Goal: Obtain resource: Download file/media

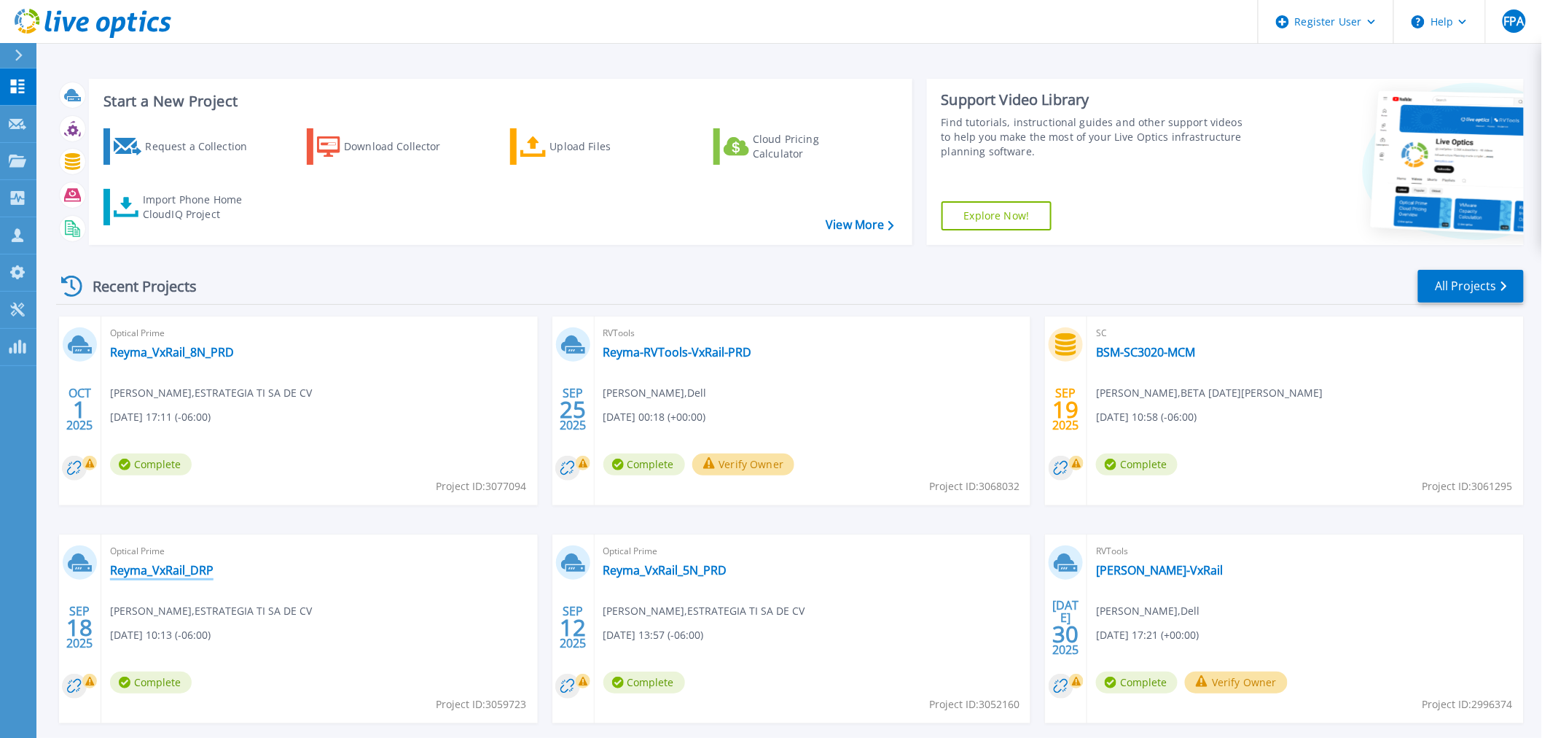
scroll to position [70, 0]
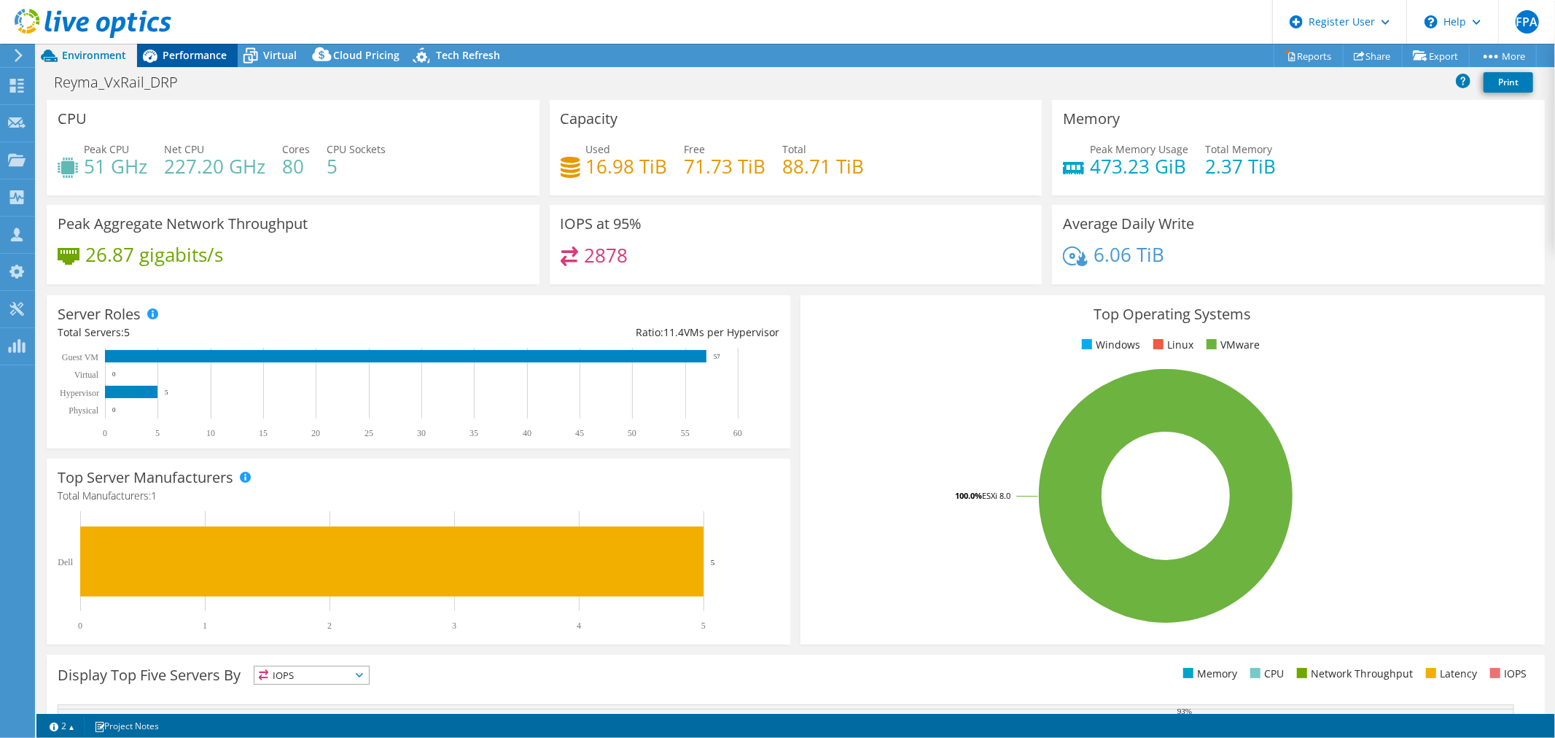
click at [192, 52] on span "Performance" at bounding box center [195, 55] width 64 height 14
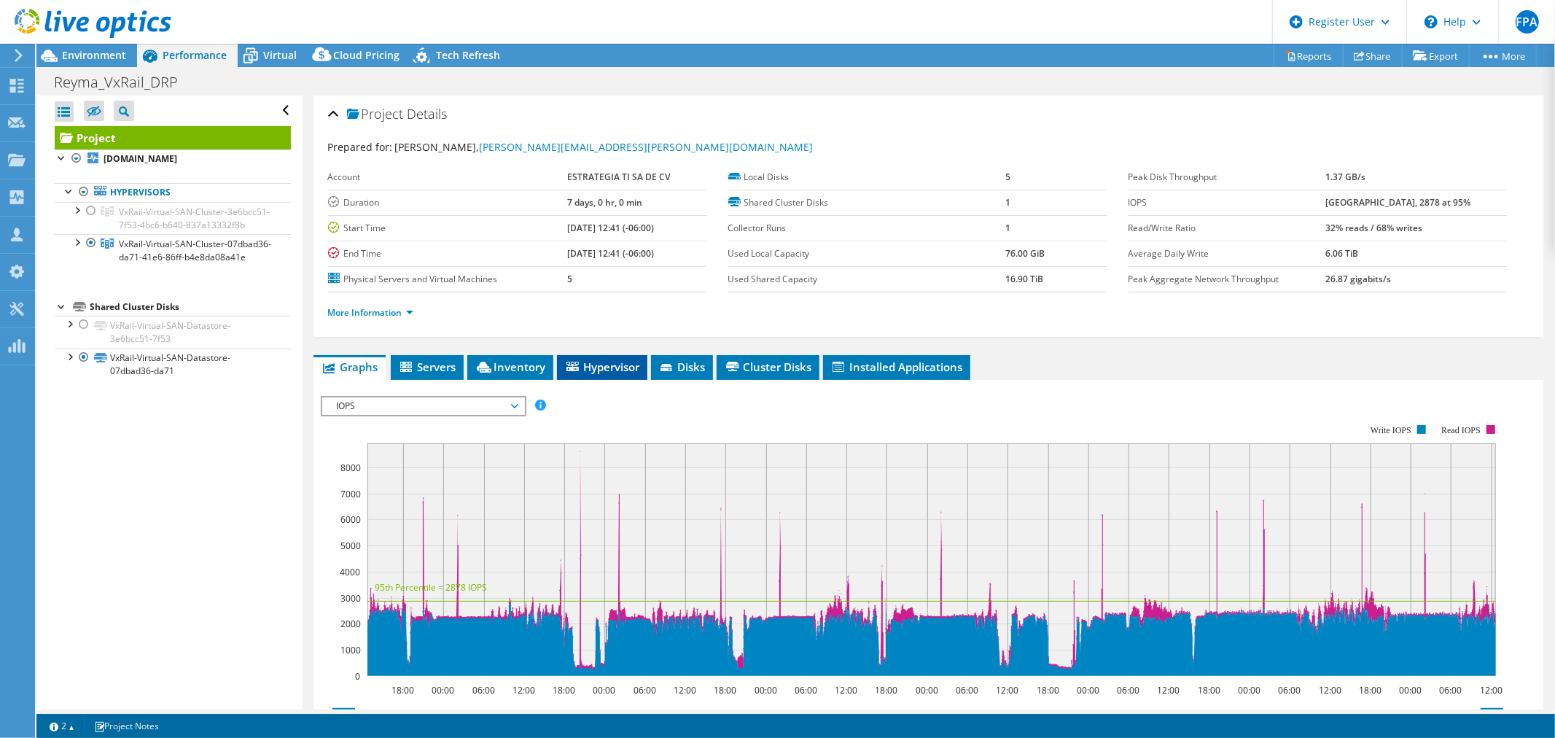
click at [617, 361] on span "Hypervisor" at bounding box center [602, 366] width 76 height 15
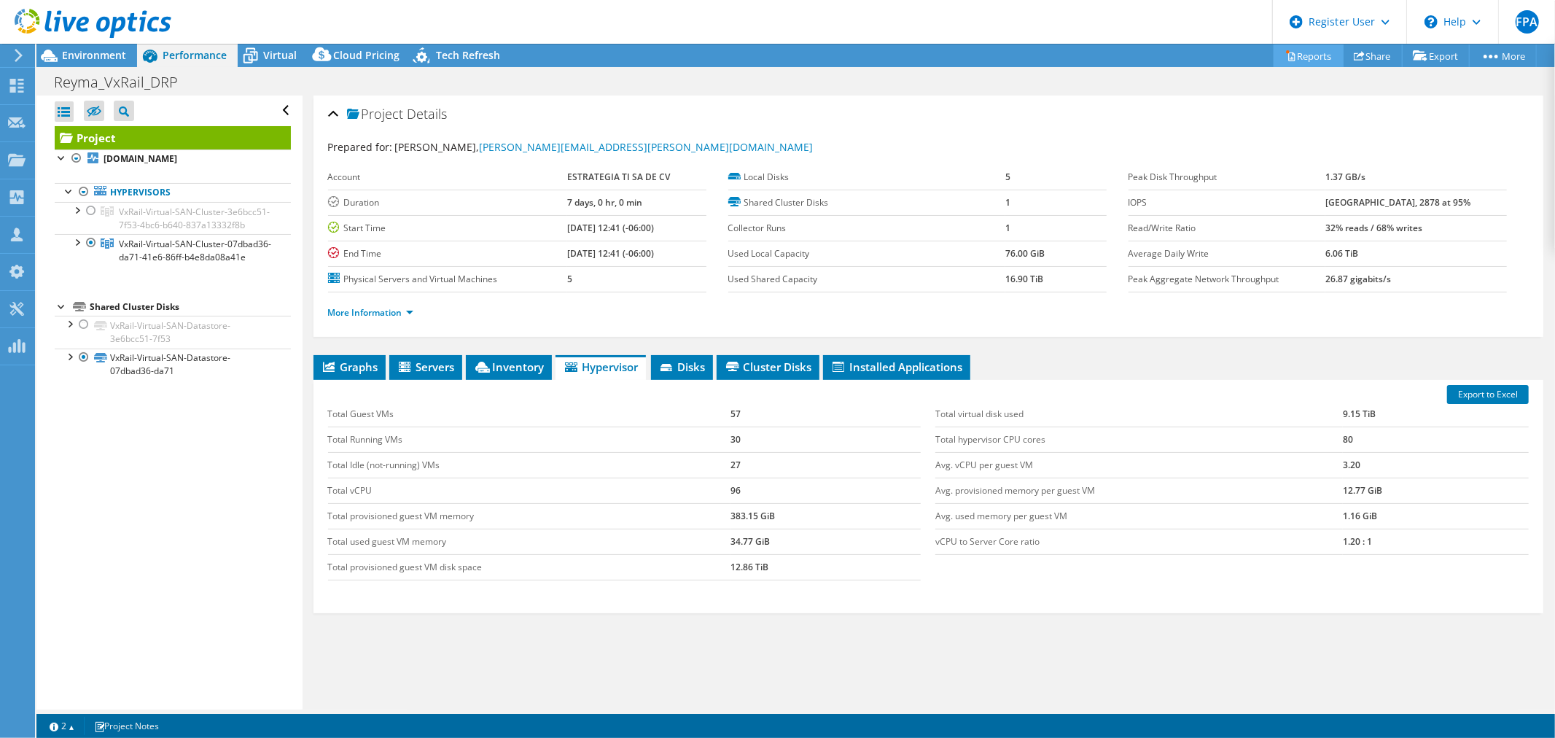
click at [1308, 55] on link "Reports" at bounding box center [1308, 55] width 70 height 23
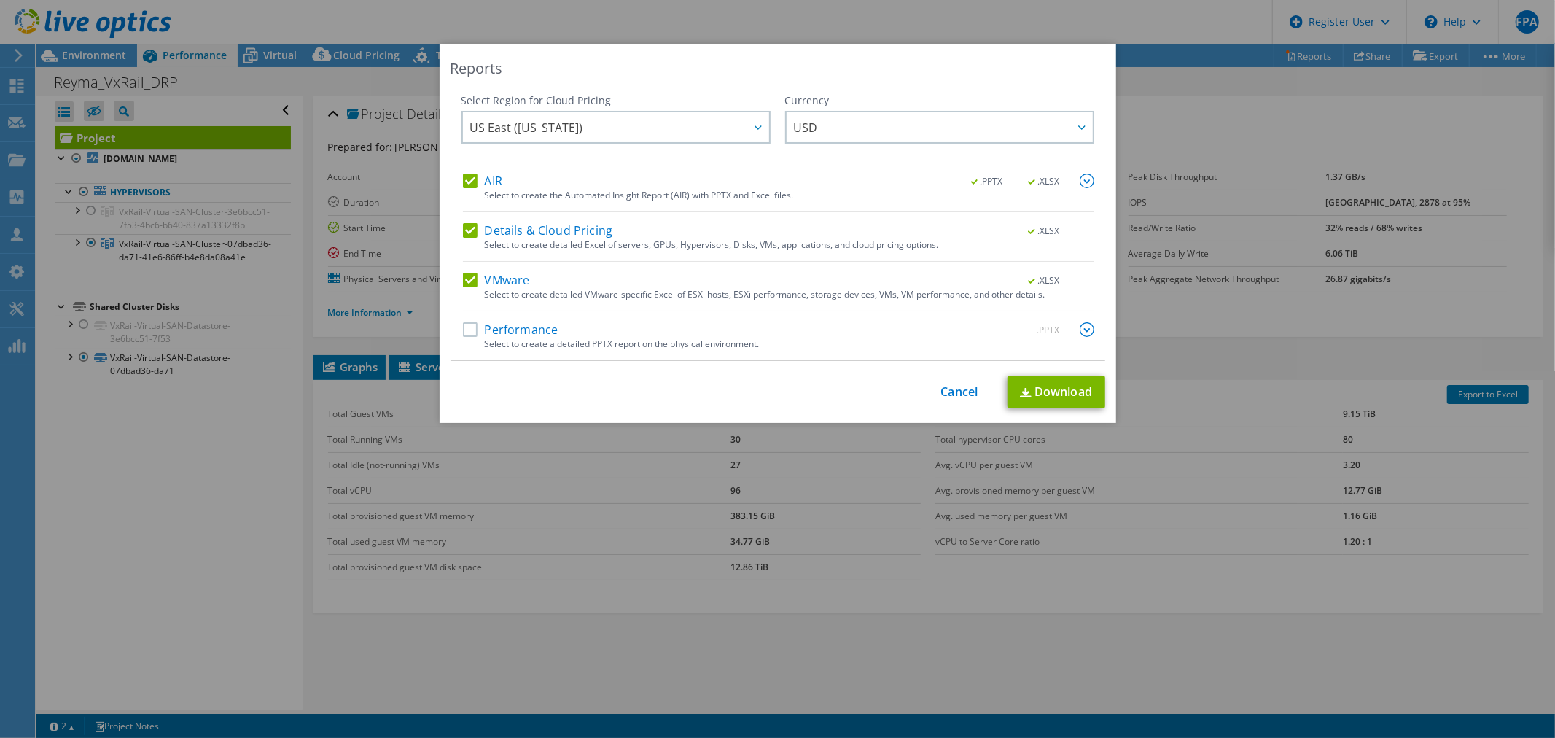
click at [464, 335] on label "Performance" at bounding box center [510, 329] width 95 height 15
click at [0, 0] on input "Performance" at bounding box center [0, 0] width 0 height 0
click at [1069, 394] on link "Download" at bounding box center [1056, 391] width 98 height 33
click at [929, 76] on div "Reports" at bounding box center [777, 68] width 655 height 20
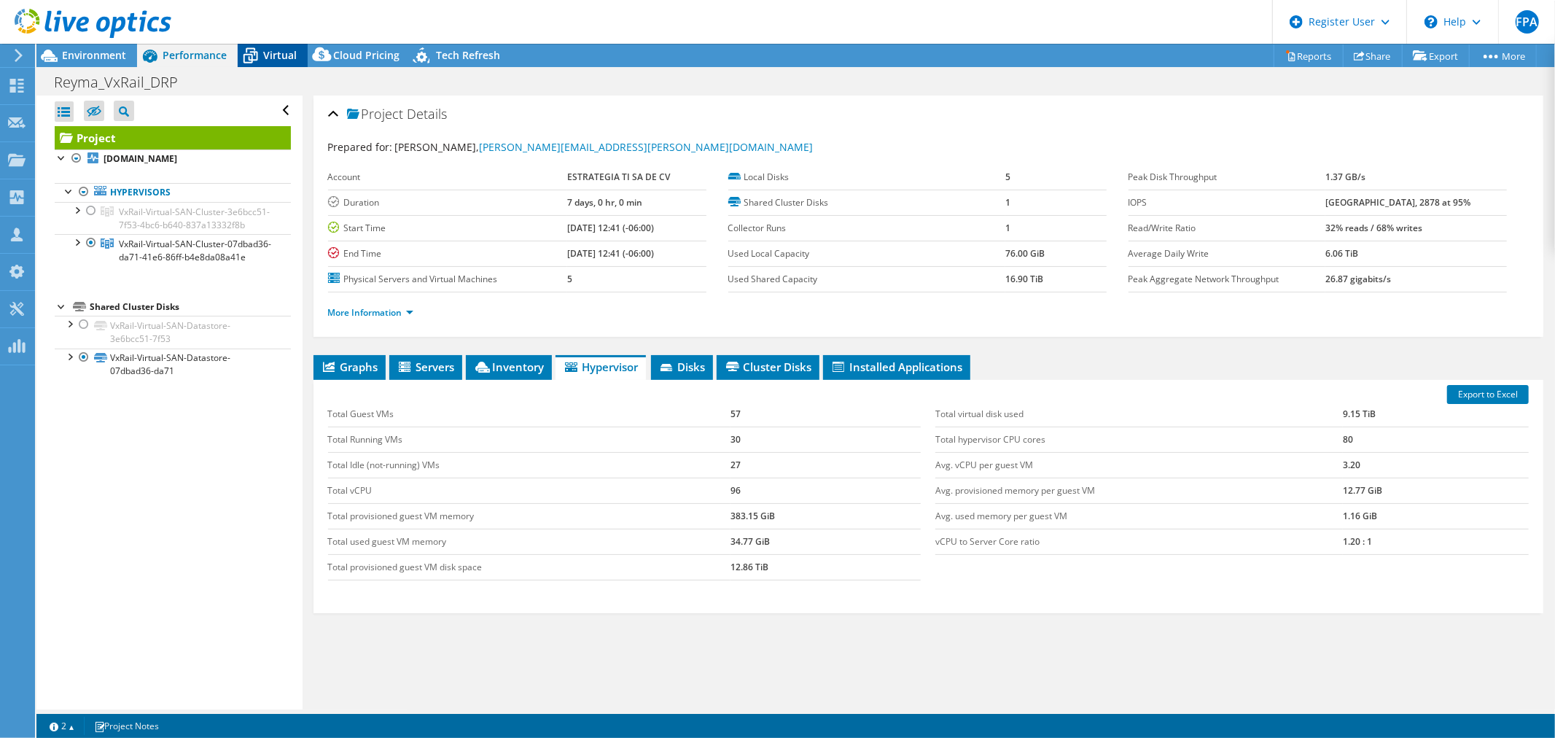
click at [271, 55] on span "Virtual" at bounding box center [280, 55] width 34 height 14
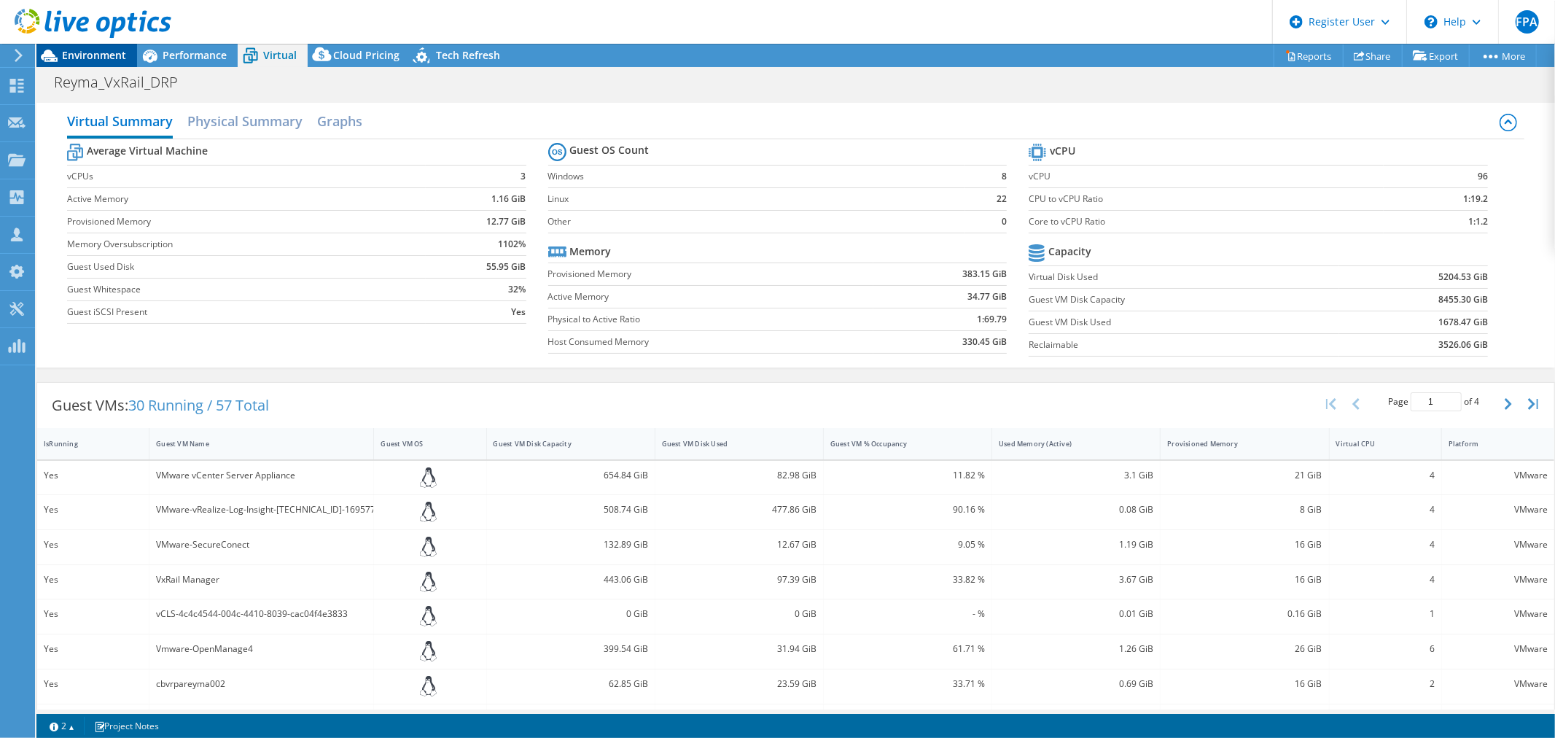
click at [93, 58] on span "Environment" at bounding box center [94, 55] width 64 height 14
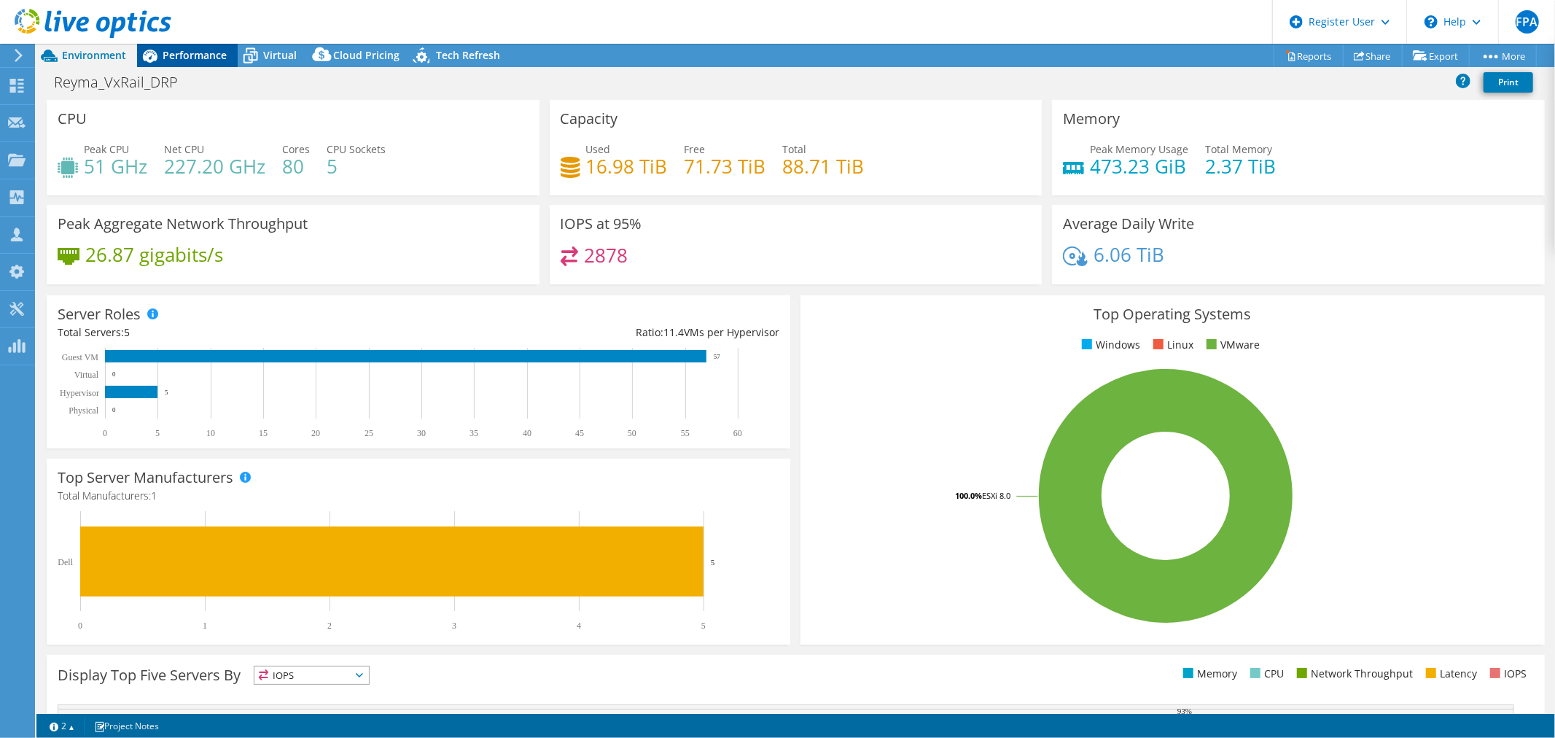
click at [210, 58] on span "Performance" at bounding box center [195, 55] width 64 height 14
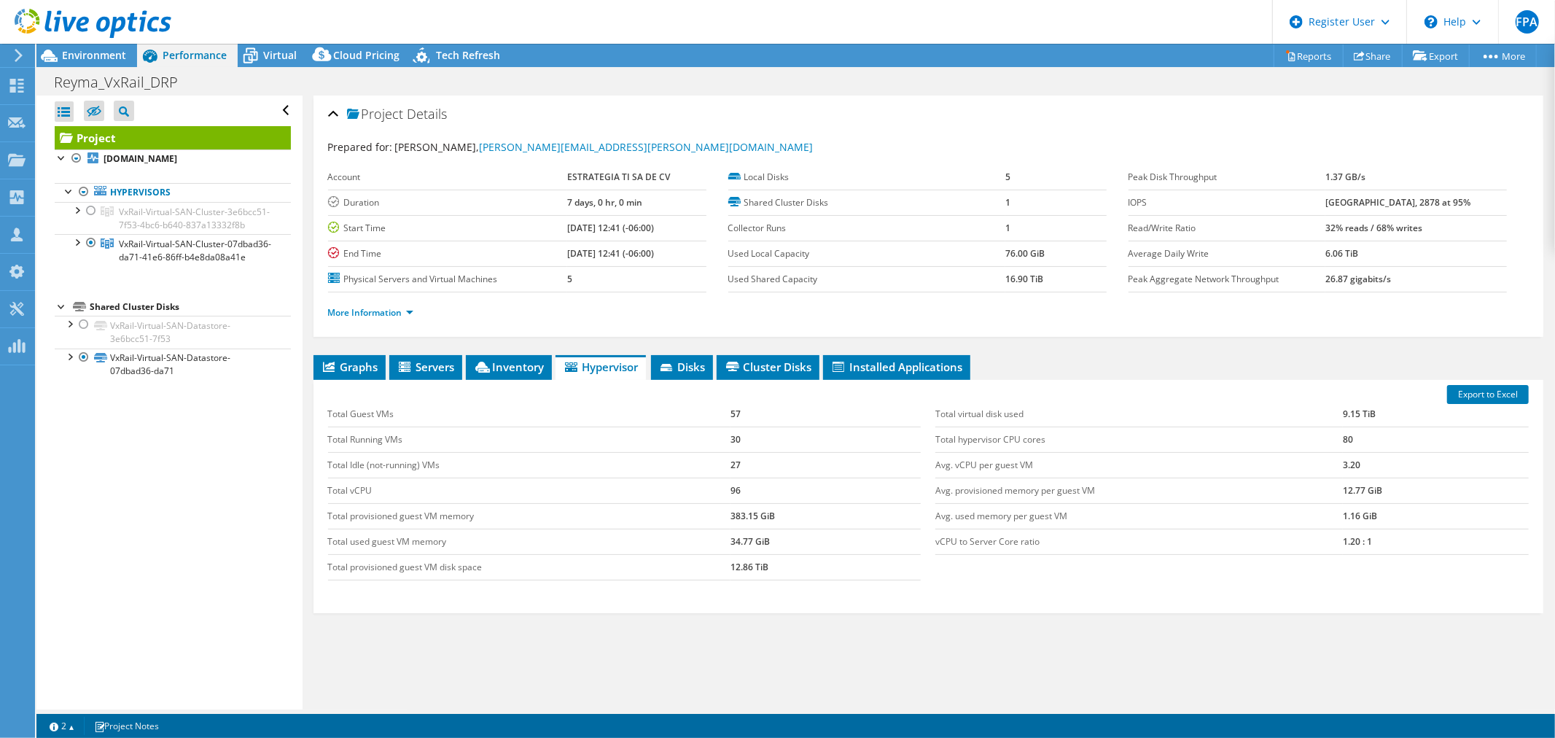
click at [414, 310] on li "More Information" at bounding box center [375, 313] width 94 height 16
click at [410, 311] on link "More Information" at bounding box center [370, 312] width 85 height 12
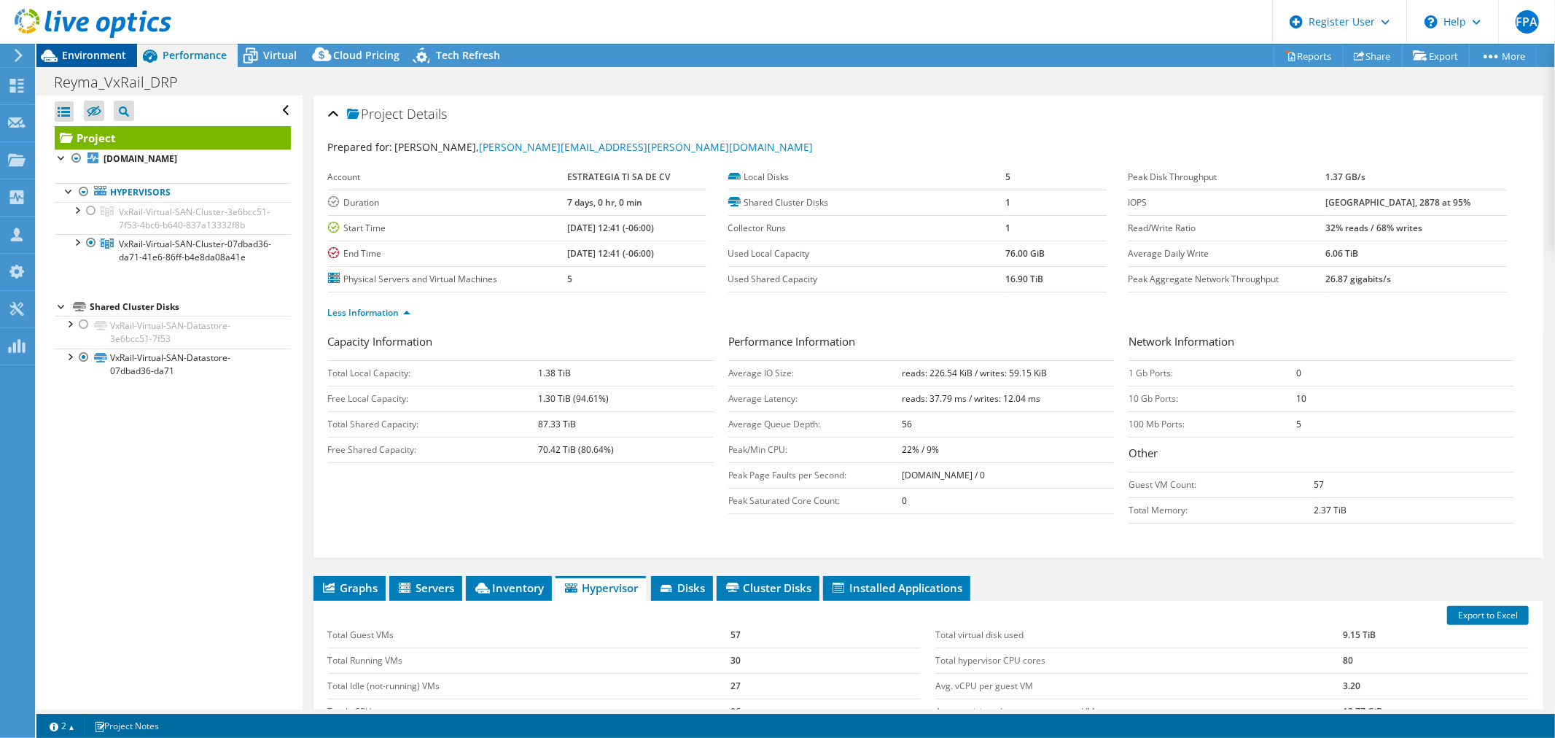
click at [117, 55] on span "Environment" at bounding box center [94, 55] width 64 height 14
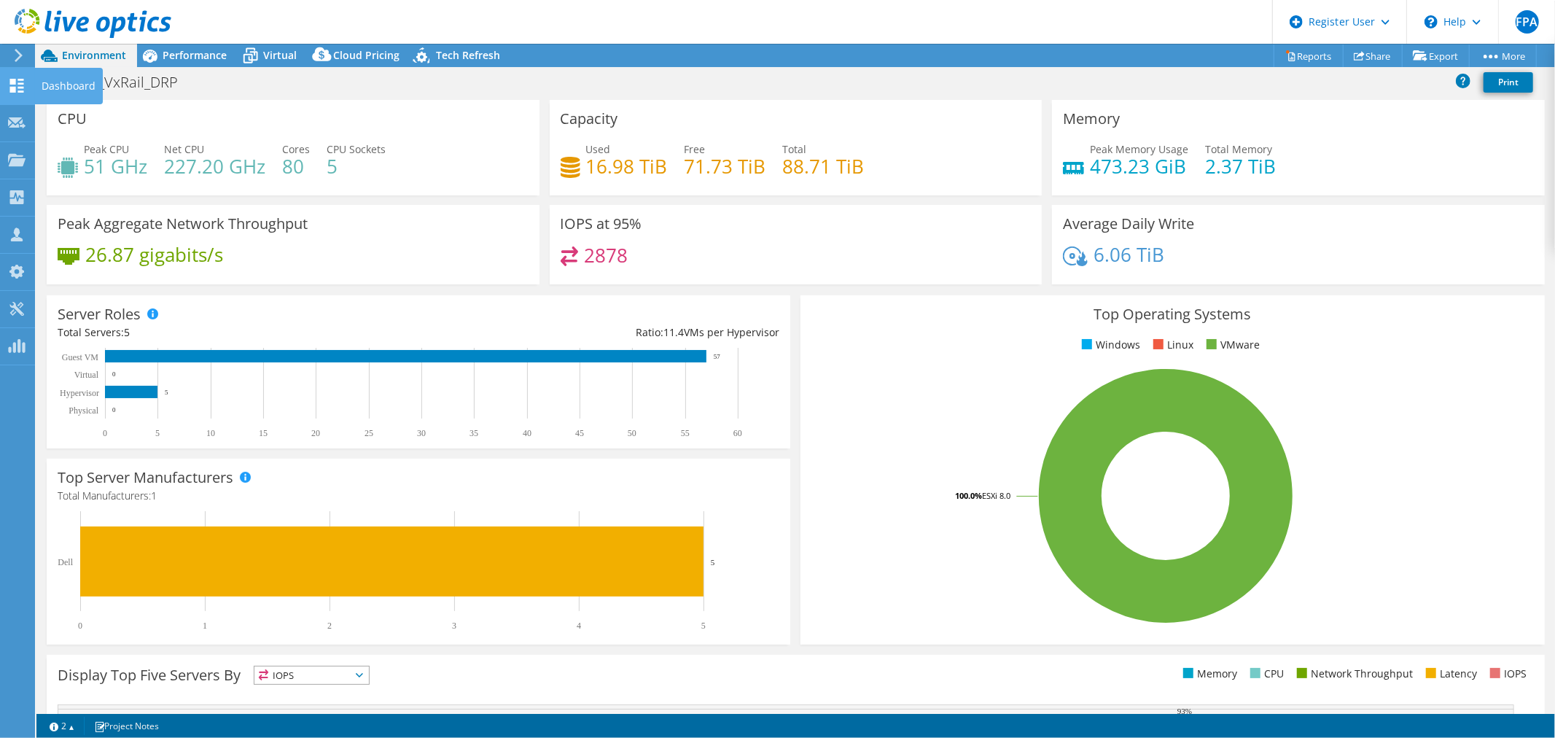
click at [18, 84] on icon at bounding box center [16, 86] width 17 height 14
